Goal: Task Accomplishment & Management: Manage account settings

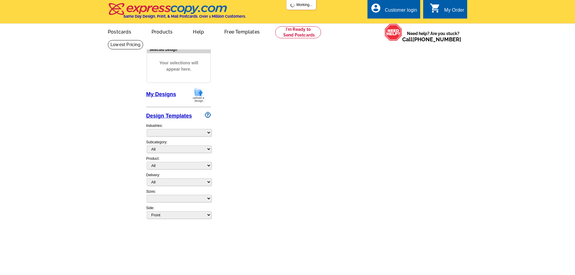
click at [391, 11] on div "Customer login" at bounding box center [401, 11] width 32 height 8
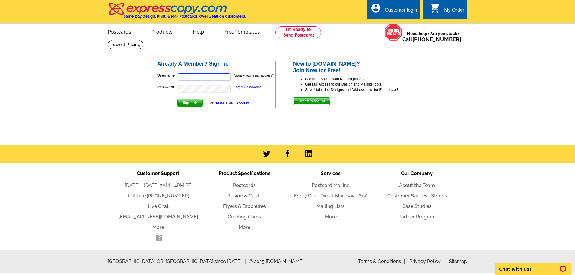
type input "[EMAIL_ADDRESS][DOMAIN_NAME]"
click at [197, 105] on span "Sign In" at bounding box center [190, 102] width 25 height 7
